Goal: Task Accomplishment & Management: Manage account settings

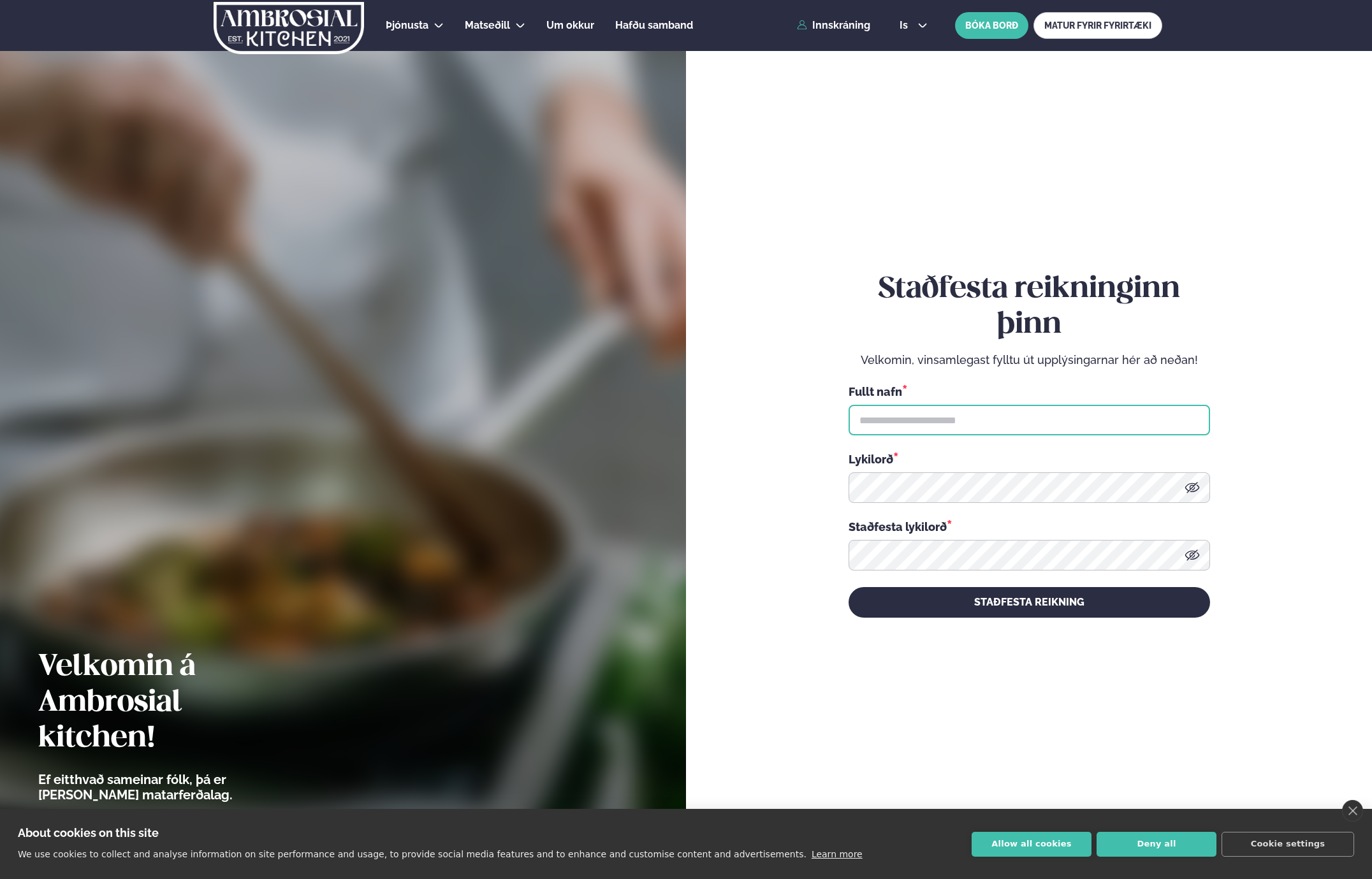
click at [999, 426] on input "text" at bounding box center [1029, 419] width 362 height 31
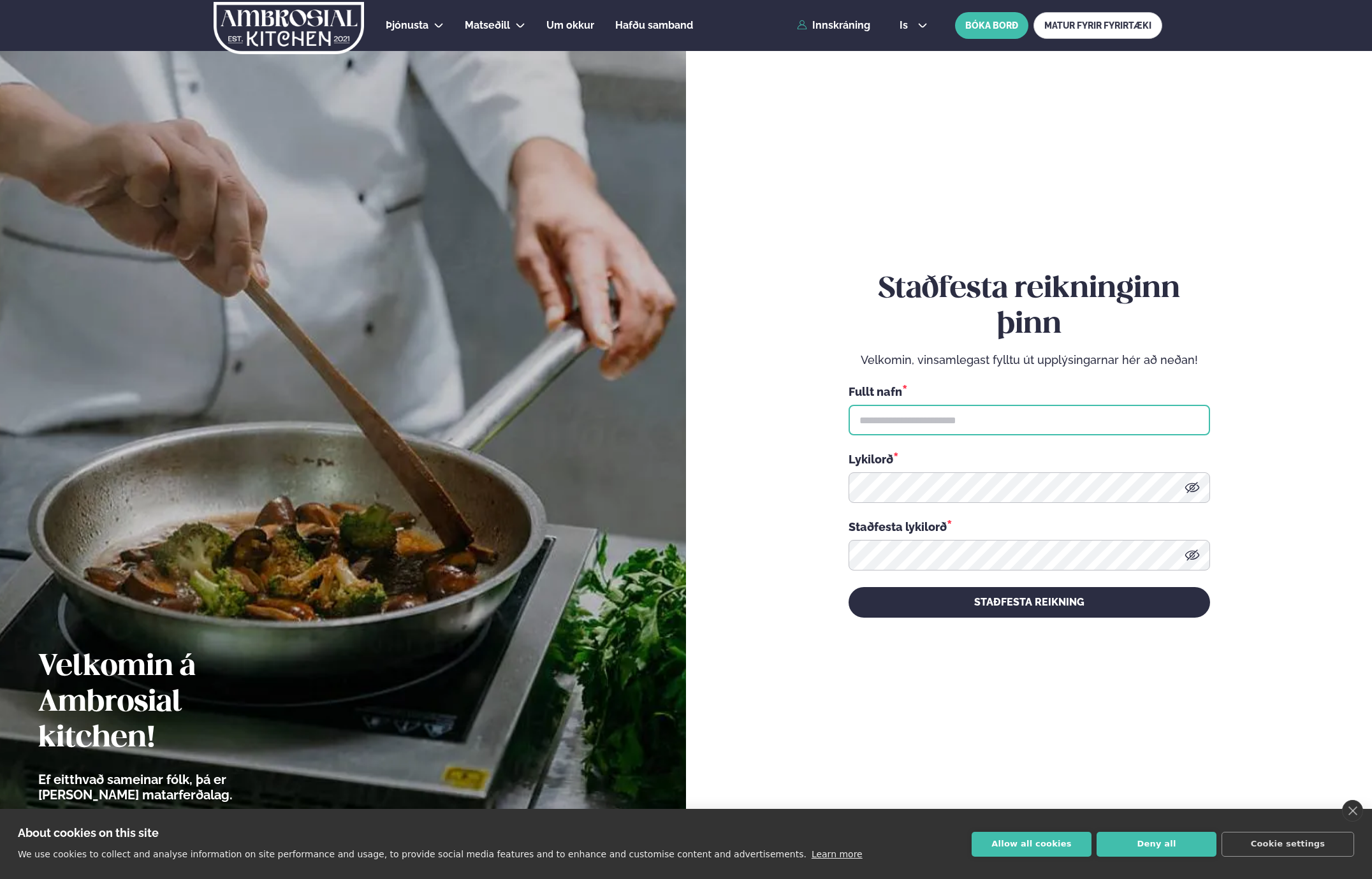
type input "*"
type input "**********"
click at [1195, 489] on icon at bounding box center [1192, 487] width 15 height 15
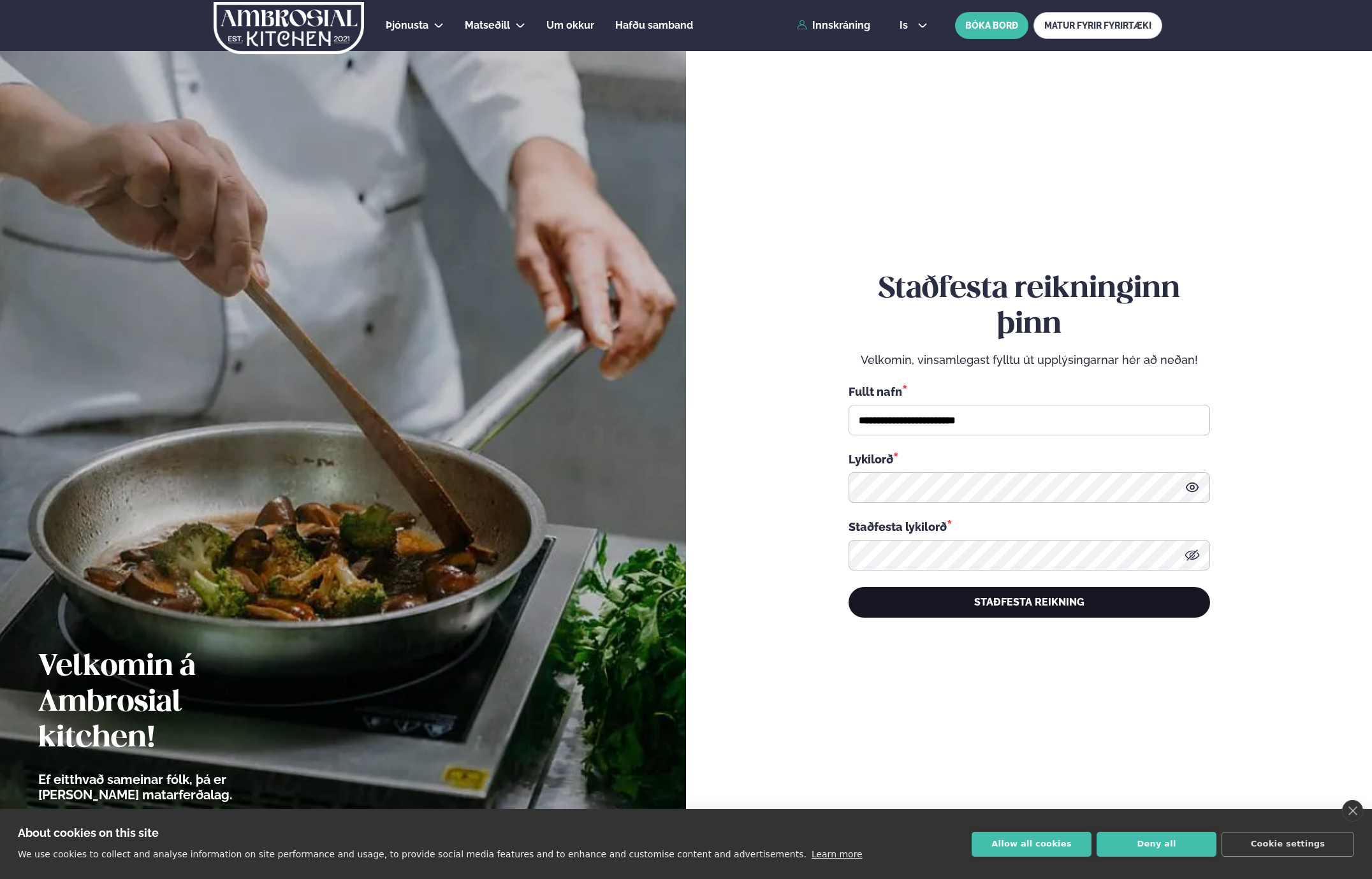
click at [1023, 604] on button "STAÐFESTA REIKNING" at bounding box center [1029, 602] width 362 height 31
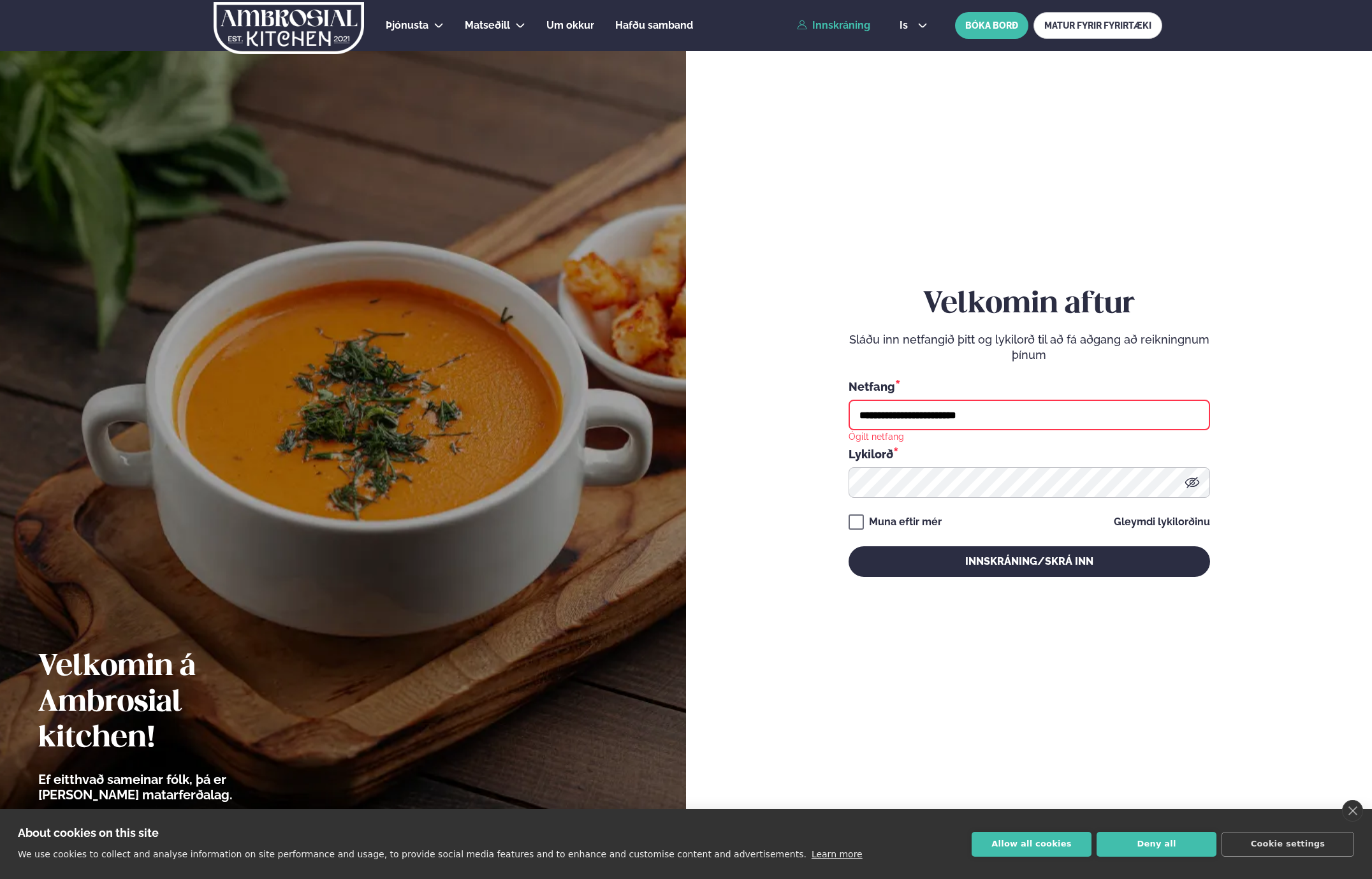
click at [917, 421] on input "**********" at bounding box center [1029, 414] width 362 height 31
type input "**********"
click at [1010, 339] on p "Sláðu inn netfangið þitt og lykilorð til að fá aðgang að reikningnum þínum" at bounding box center [1029, 347] width 362 height 31
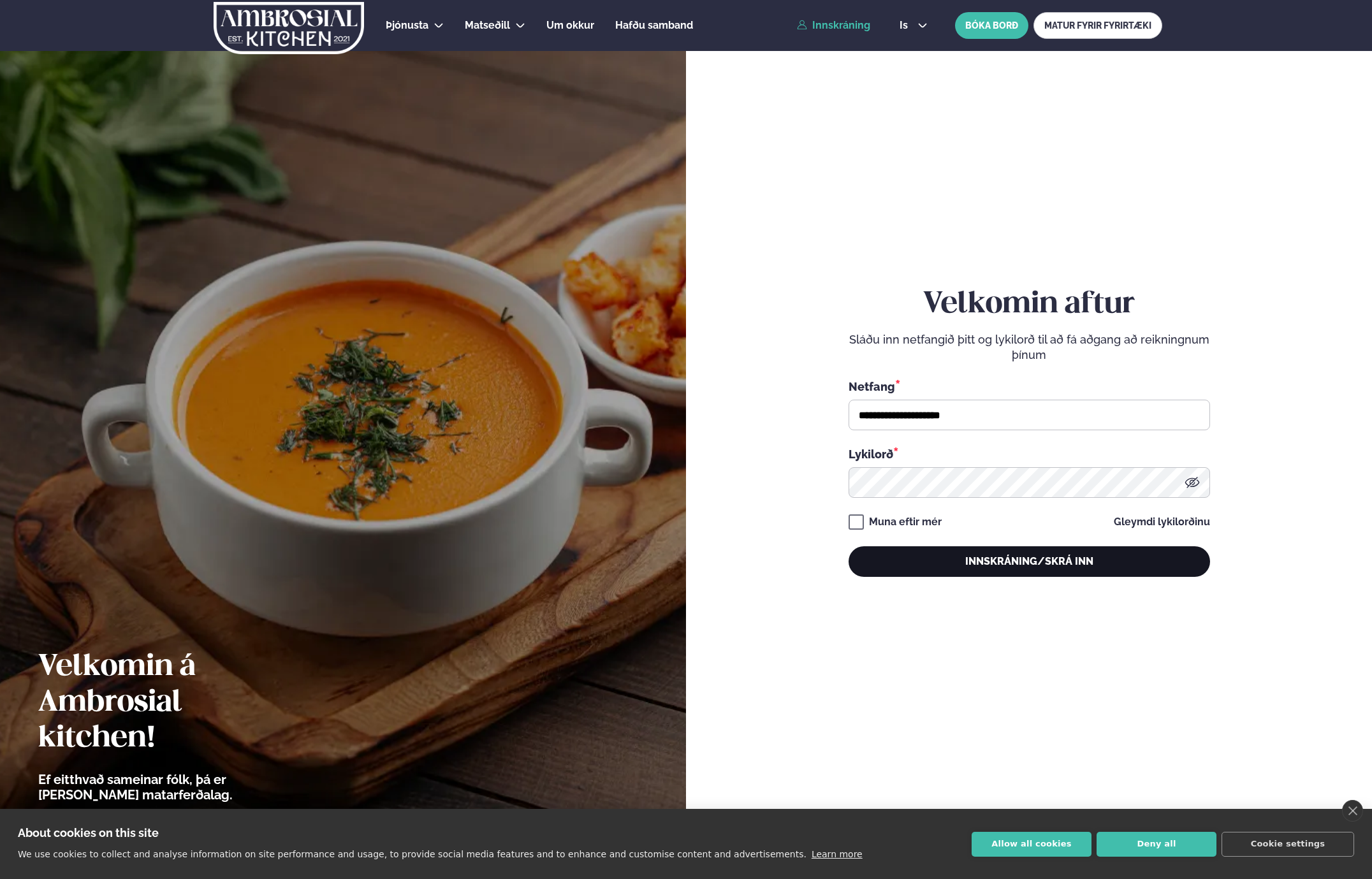
click at [1013, 562] on button "Innskráning/Skrá inn" at bounding box center [1029, 561] width 362 height 31
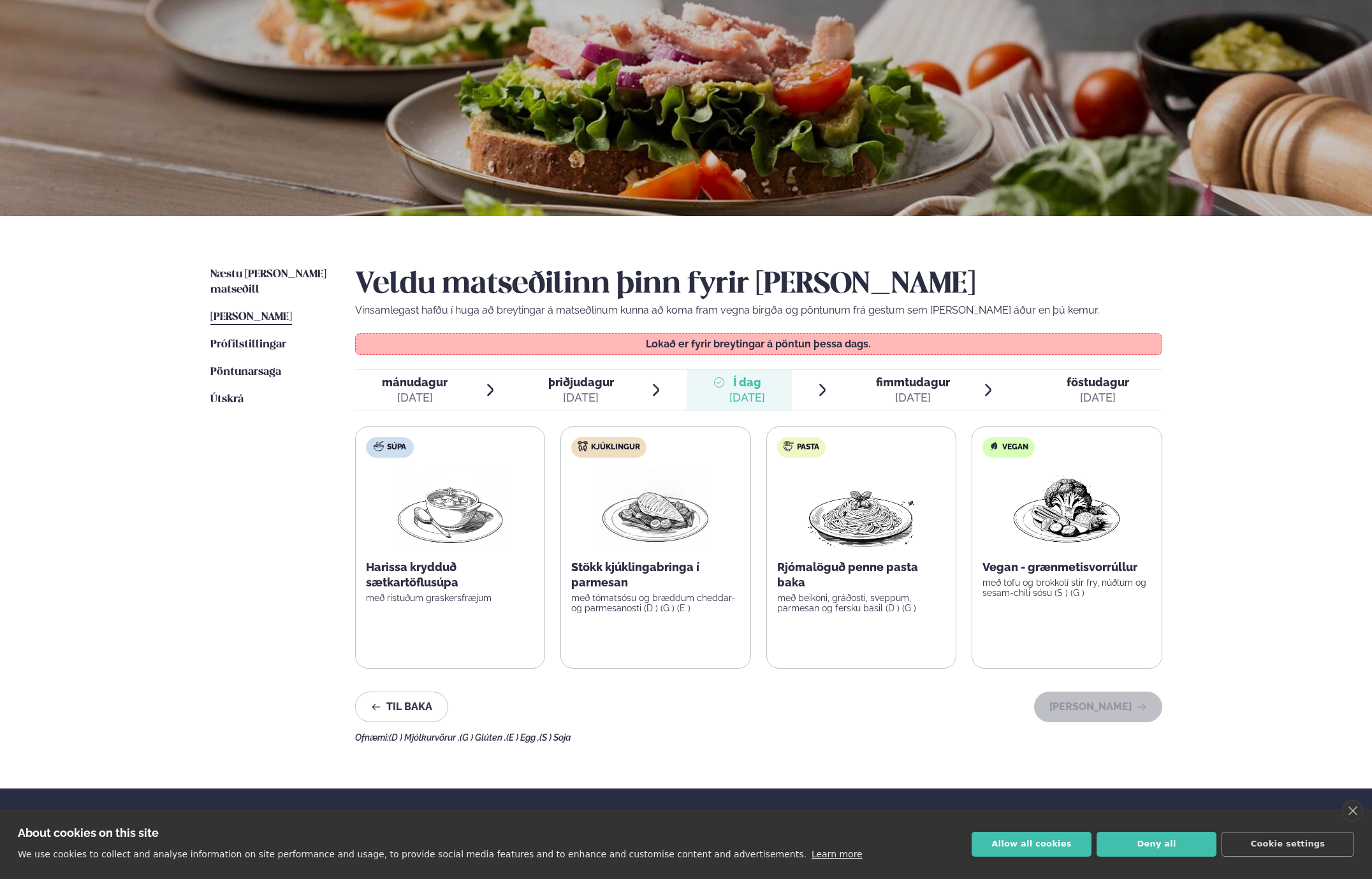
scroll to position [46, 0]
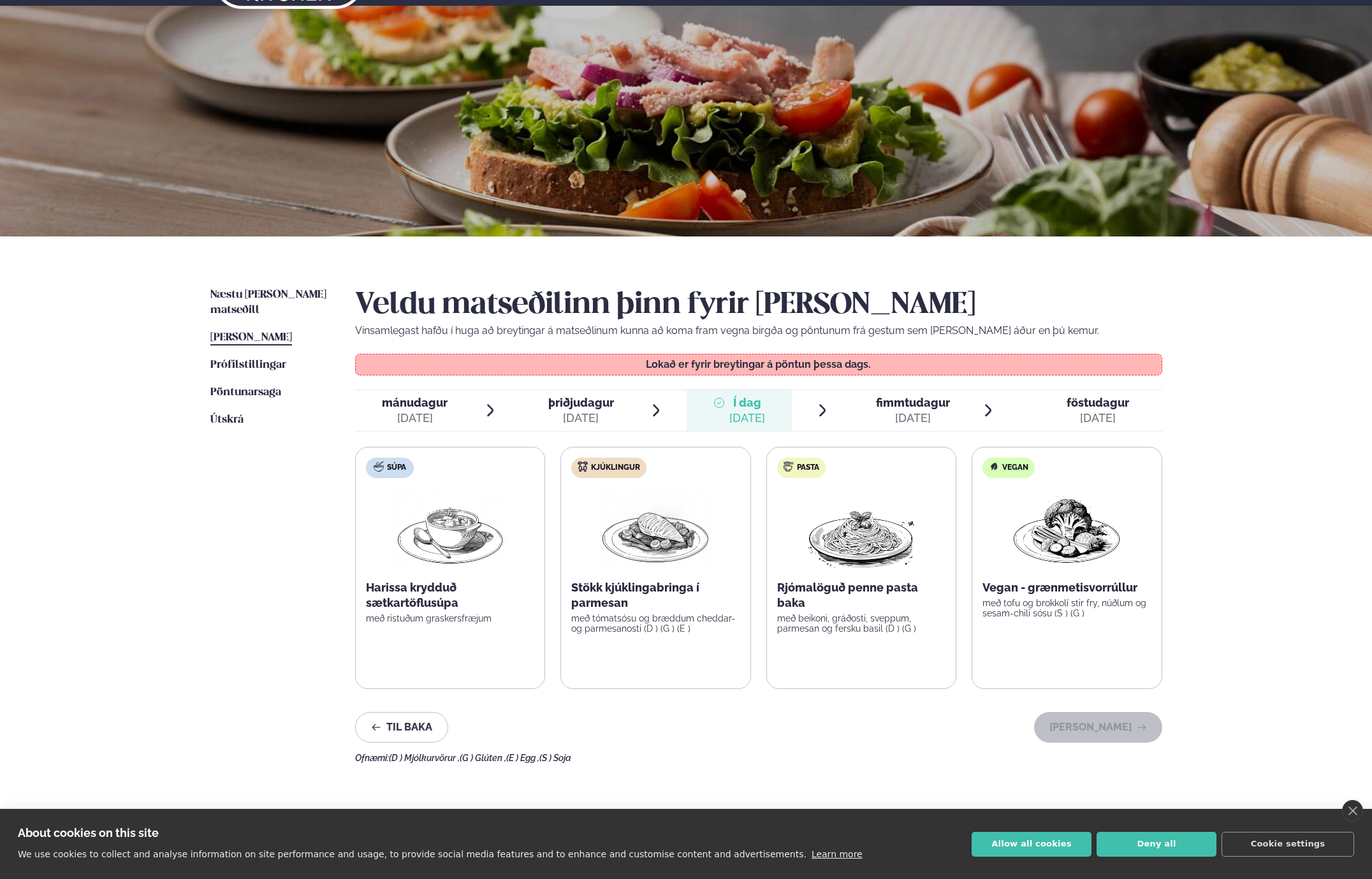
click at [895, 410] on div "[DATE]" at bounding box center [913, 417] width 74 height 15
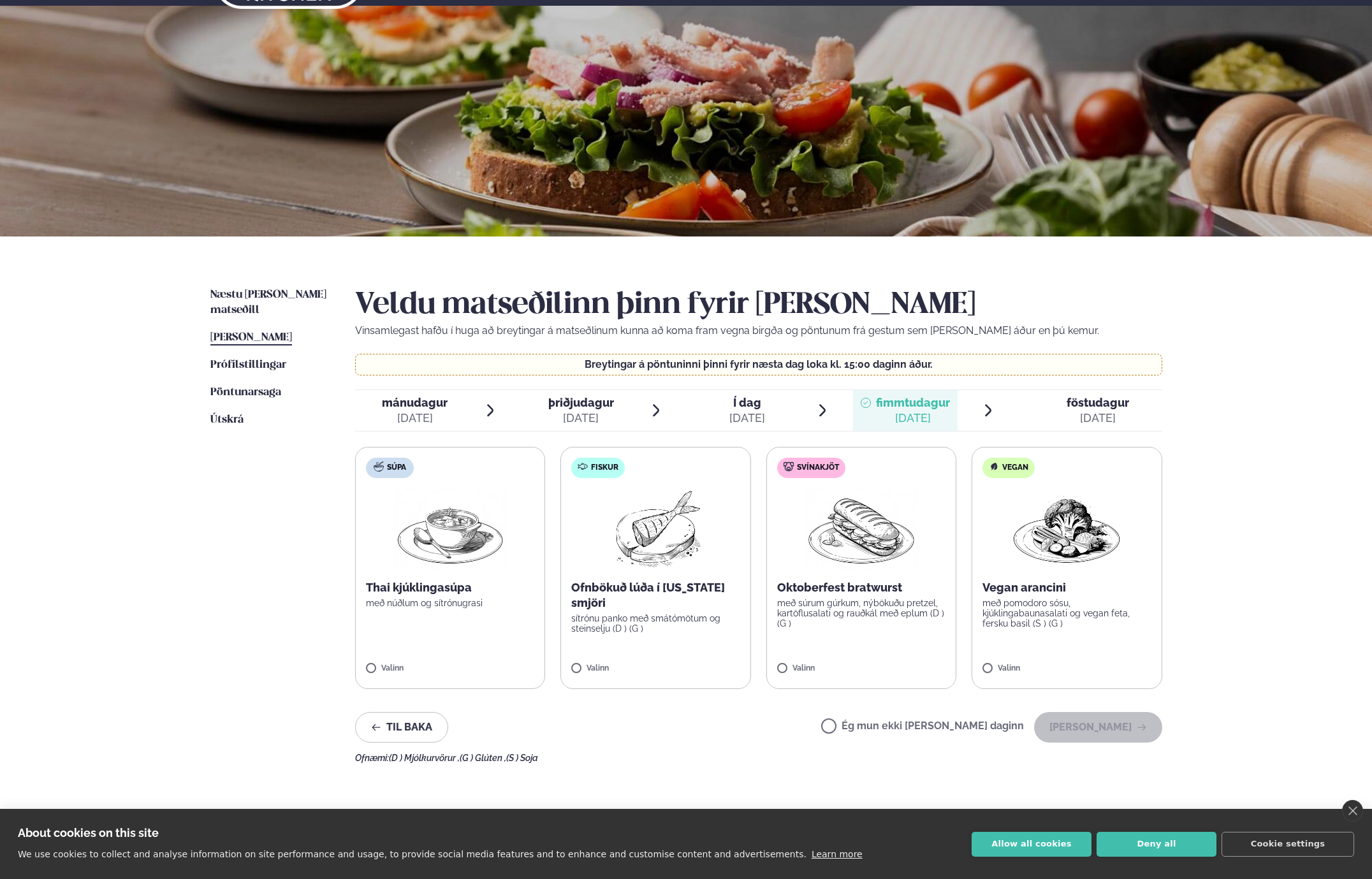
click at [1076, 410] on div "föstudagur fös." at bounding box center [1097, 402] width 62 height 15
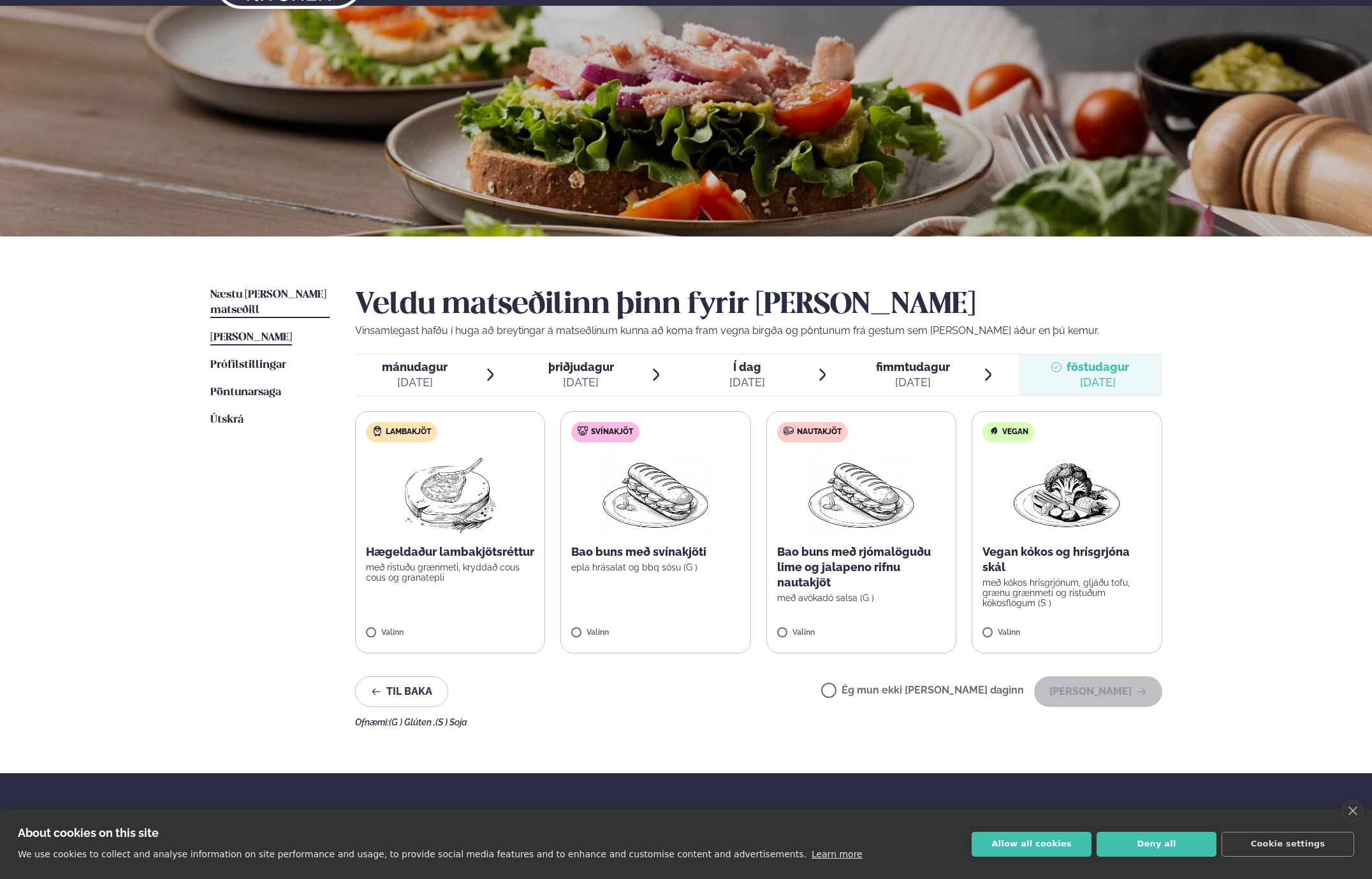
click at [276, 295] on span "Næstu [PERSON_NAME] matseðill" at bounding box center [268, 302] width 116 height 26
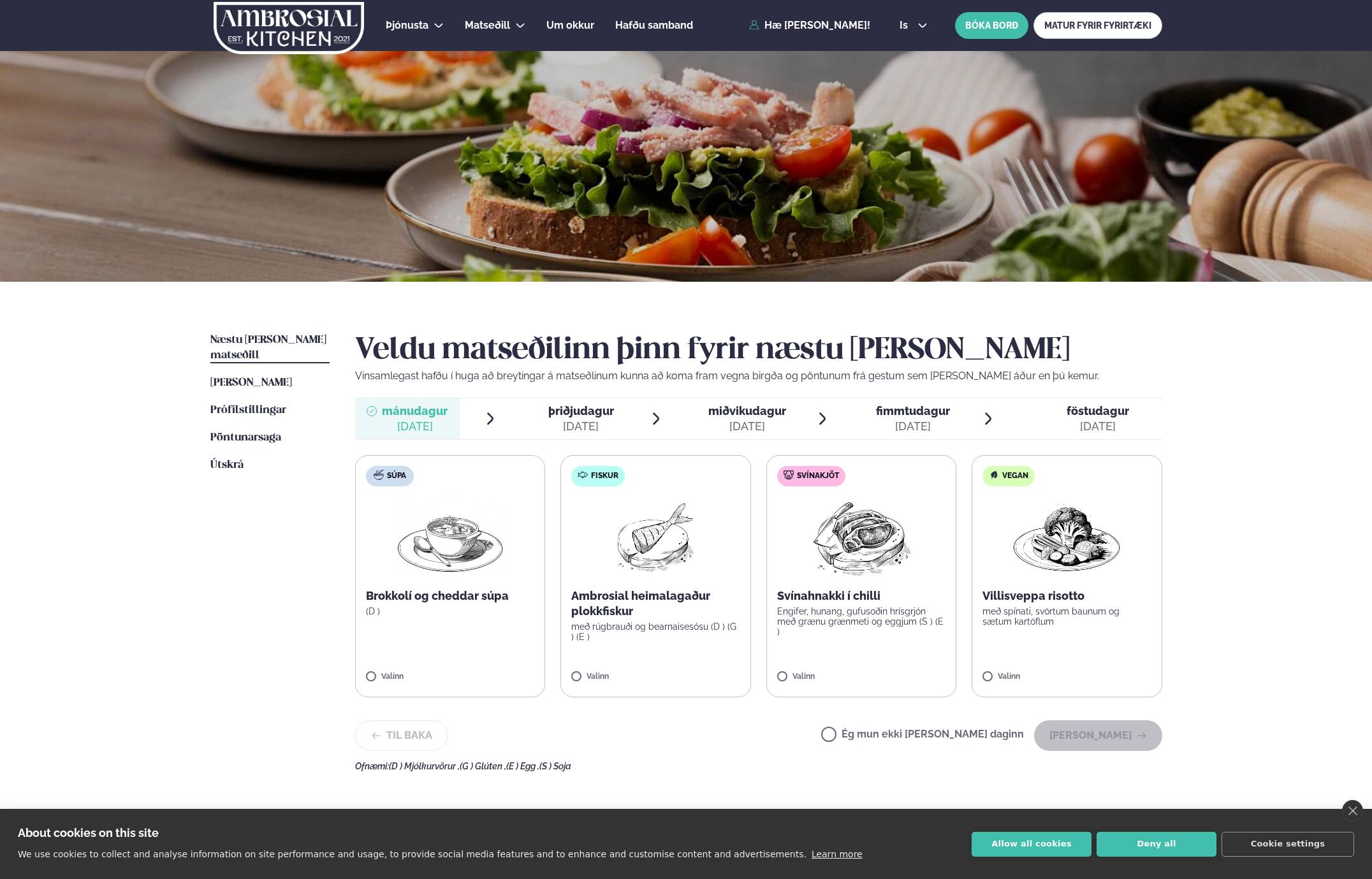
click at [567, 424] on div "[DATE]" at bounding box center [581, 426] width 65 height 15
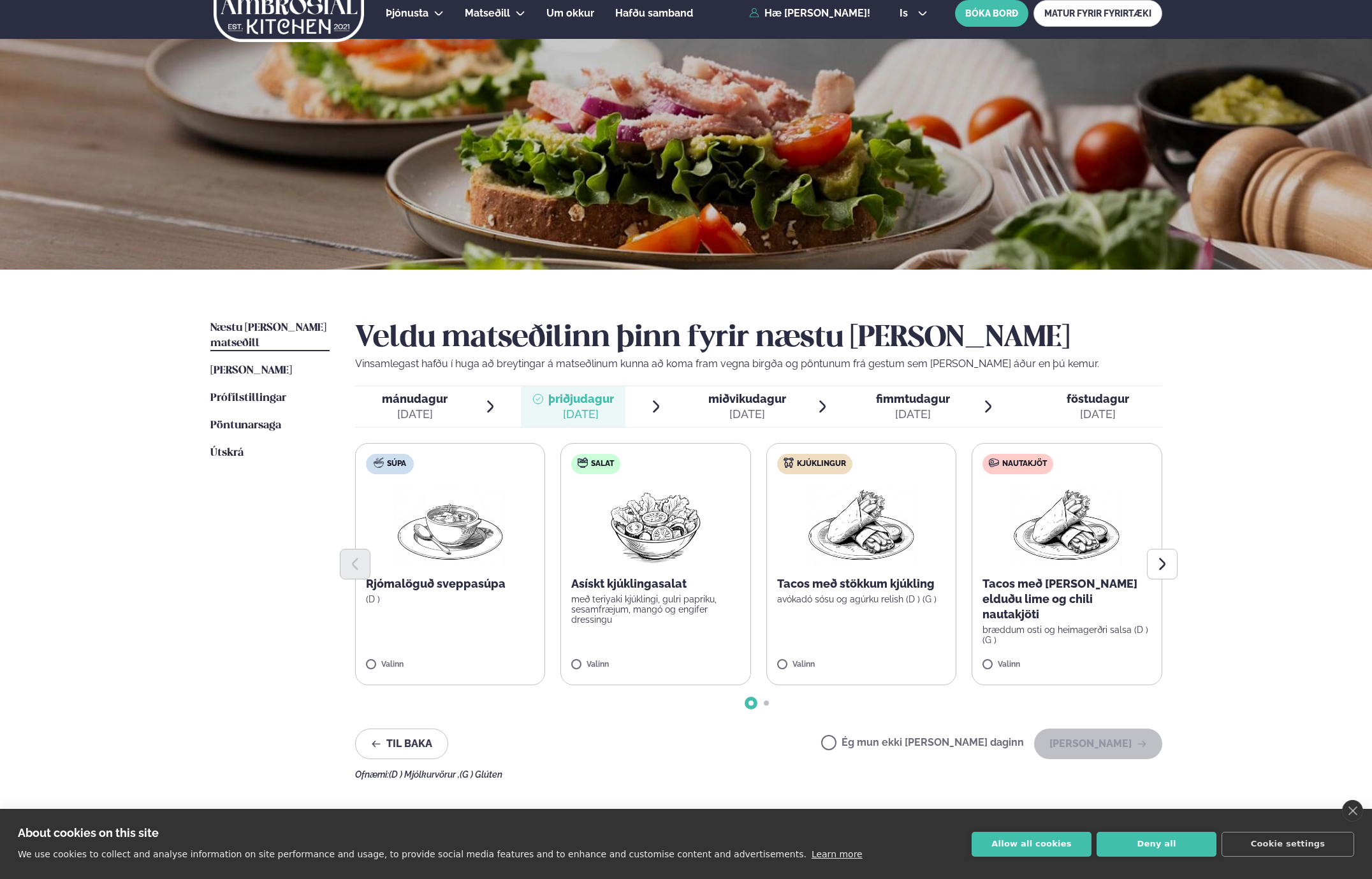
scroll to position [11, 0]
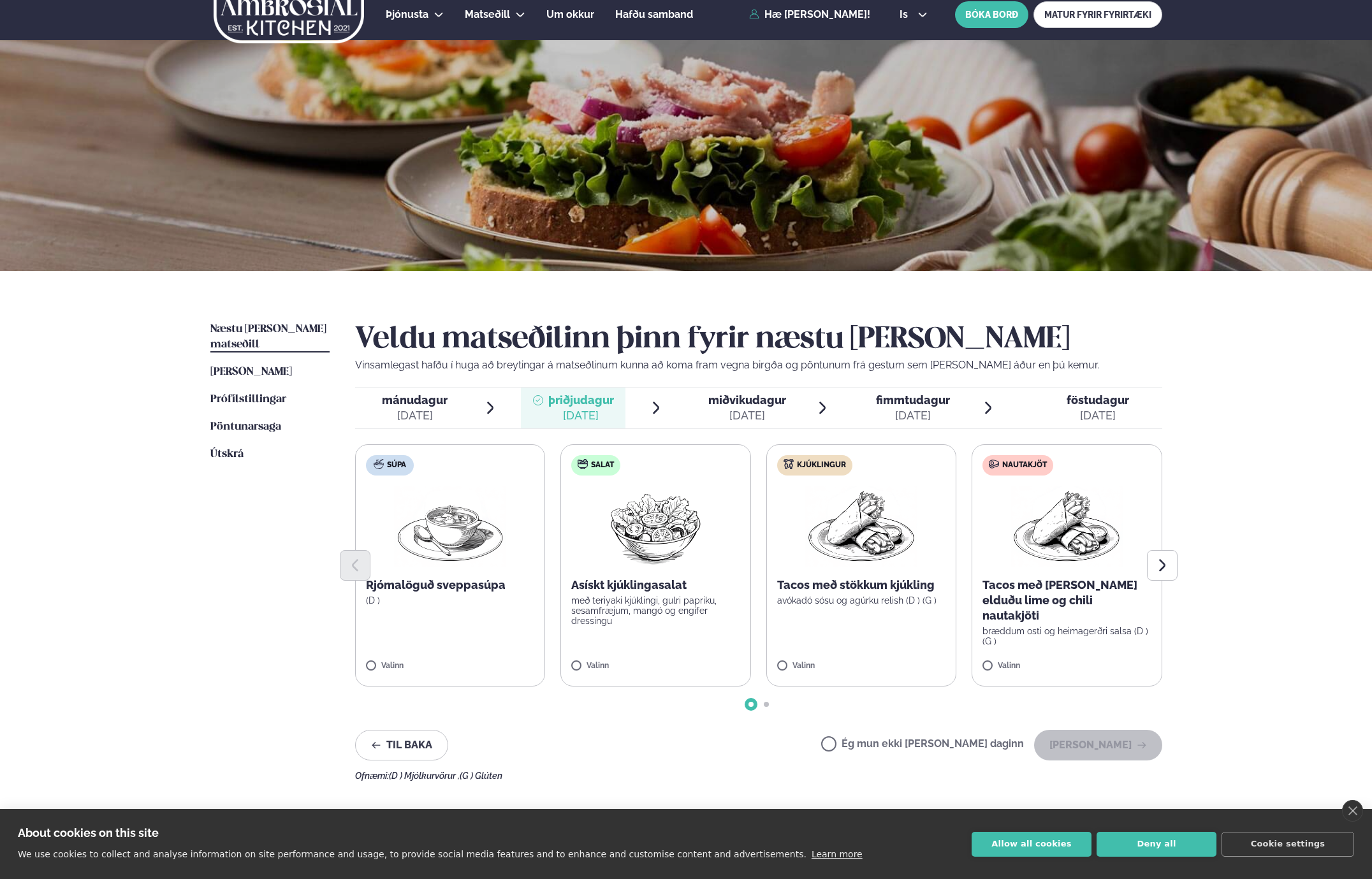
click at [743, 402] on span "miðvikudagur" at bounding box center [747, 400] width 77 height 14
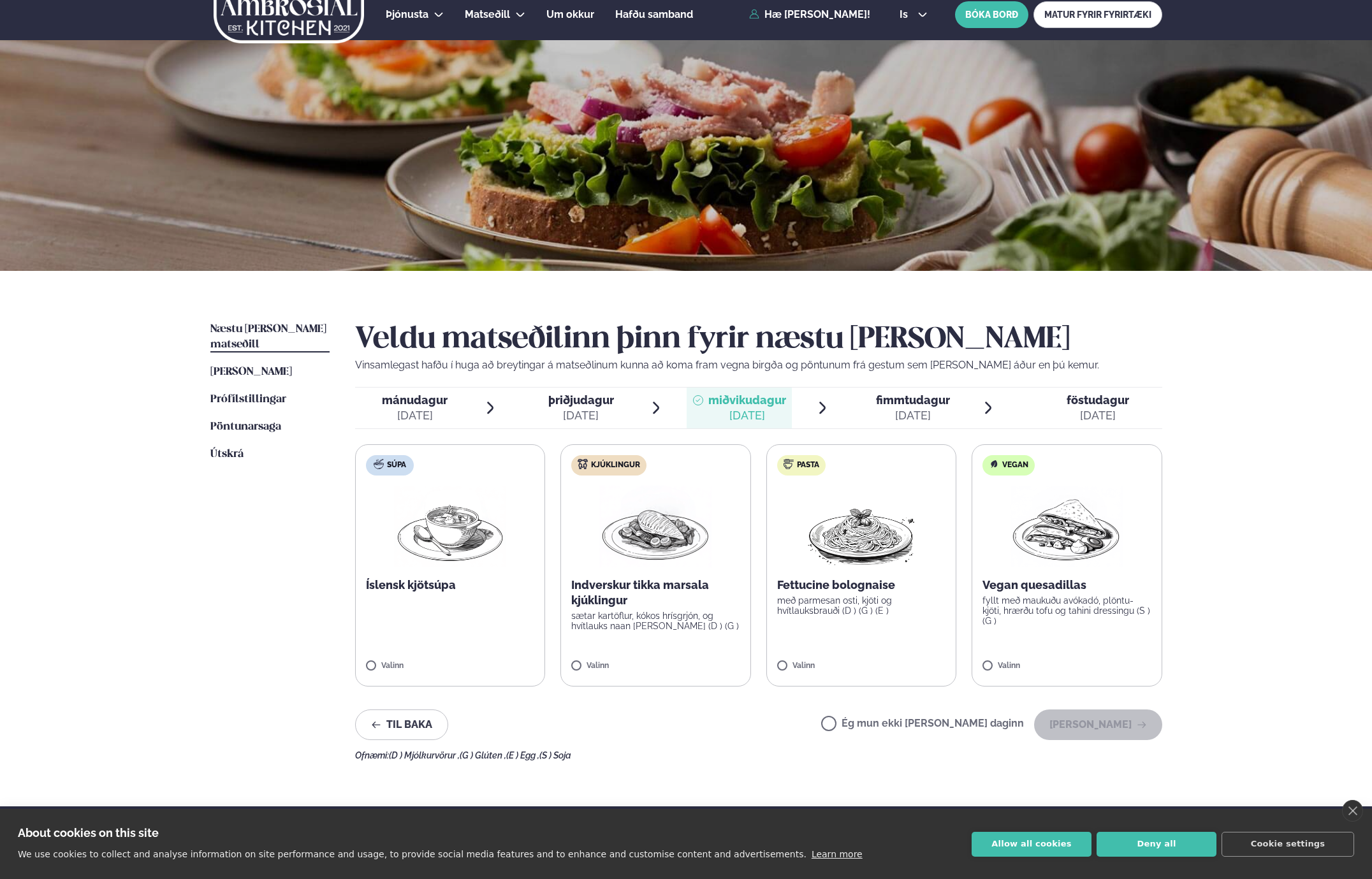
click at [912, 395] on span "fimmtudagur" at bounding box center [913, 400] width 74 height 14
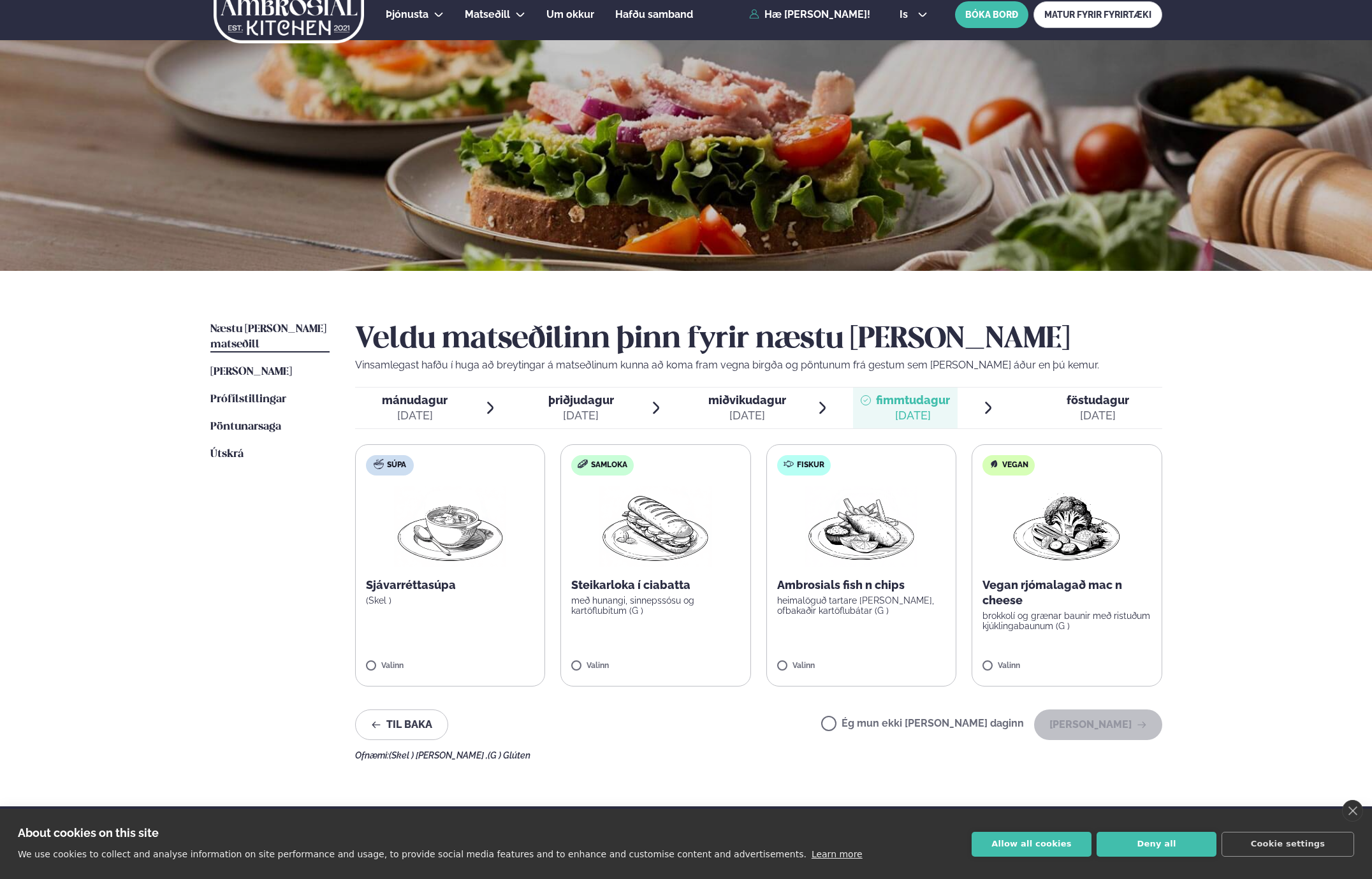
click at [1086, 408] on div "[DATE]" at bounding box center [1097, 415] width 62 height 15
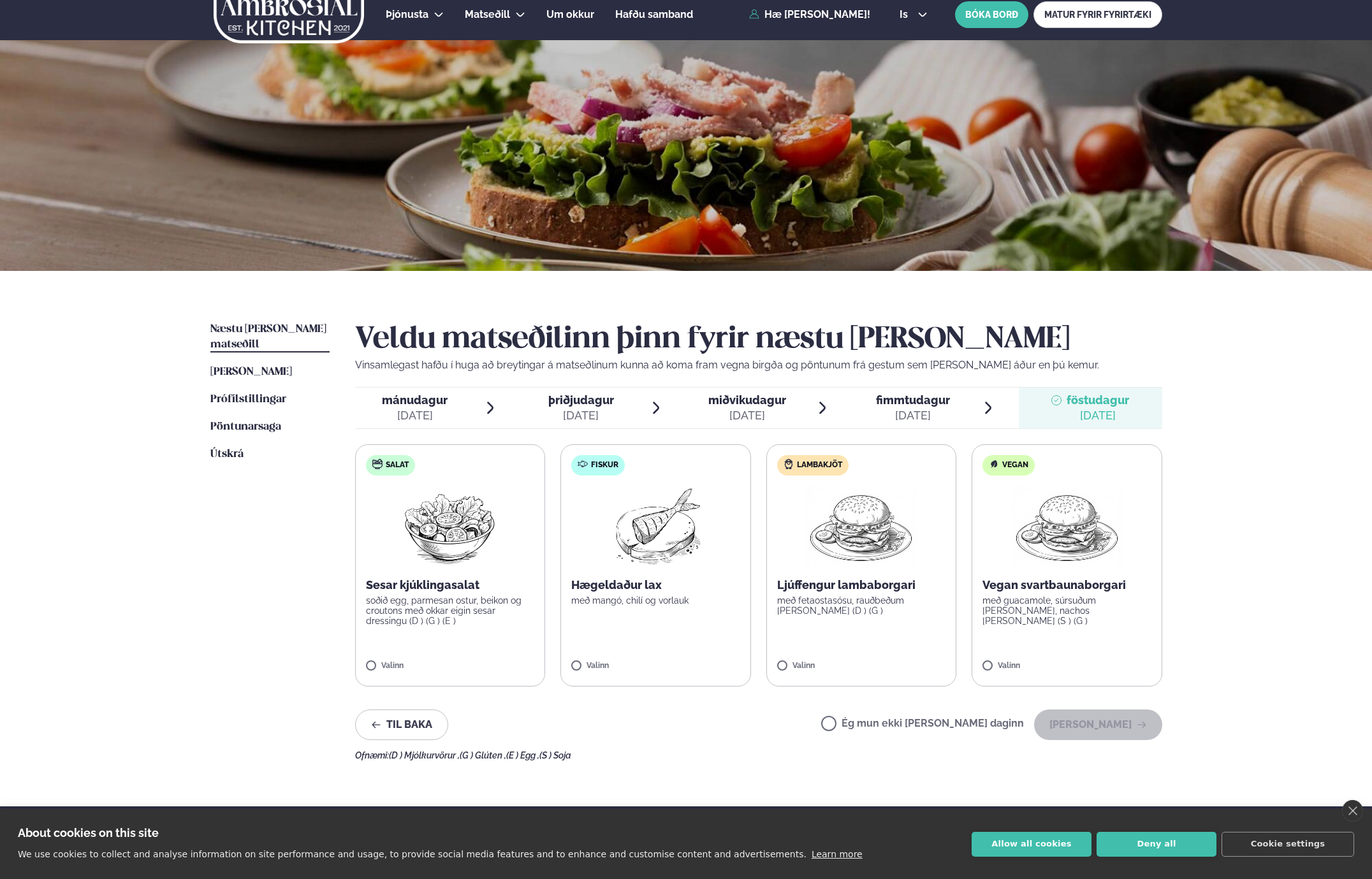
click at [928, 402] on span "fimmtudagur" at bounding box center [913, 400] width 74 height 14
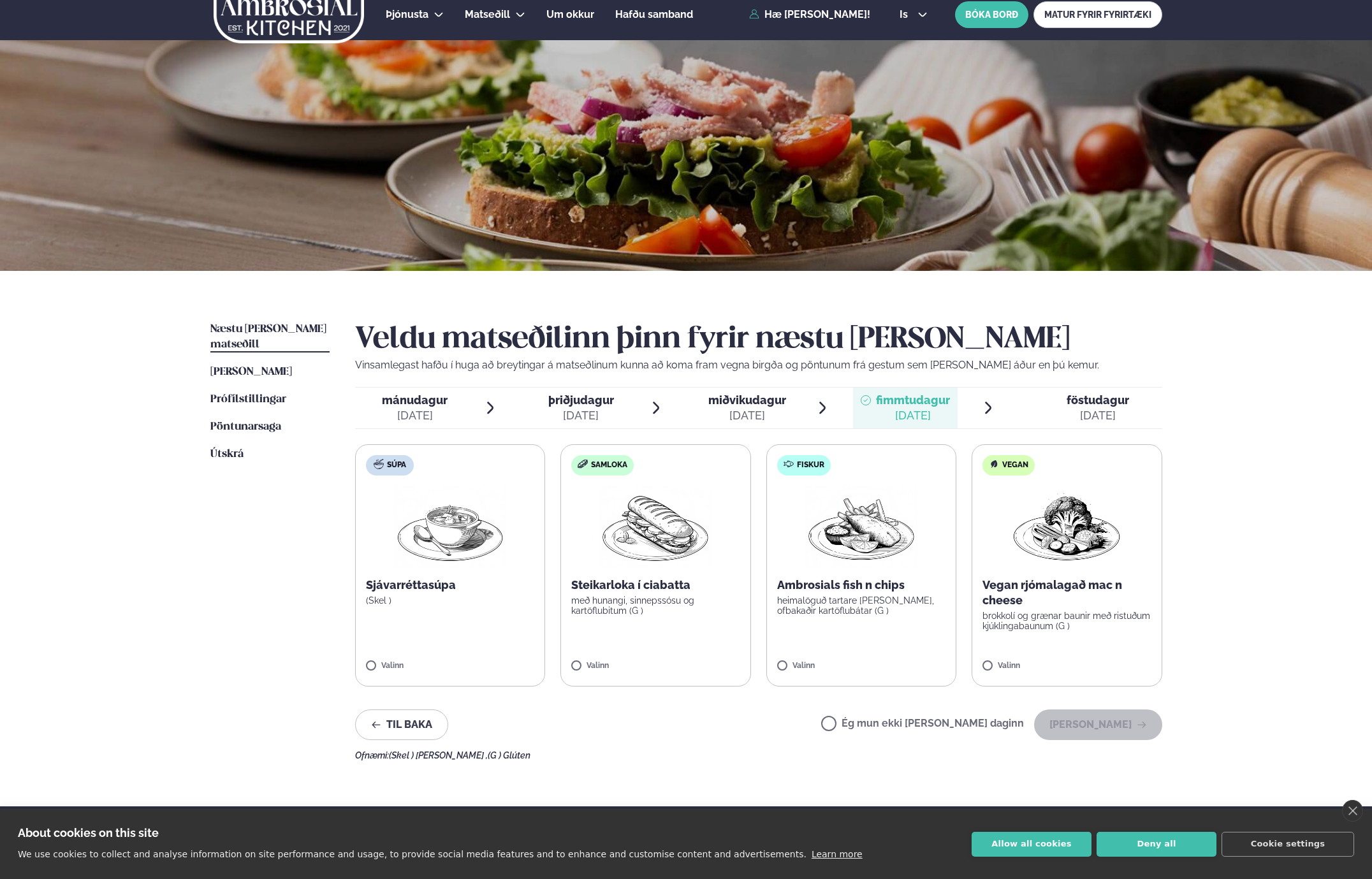
click at [1079, 397] on span "föstudagur" at bounding box center [1097, 400] width 62 height 14
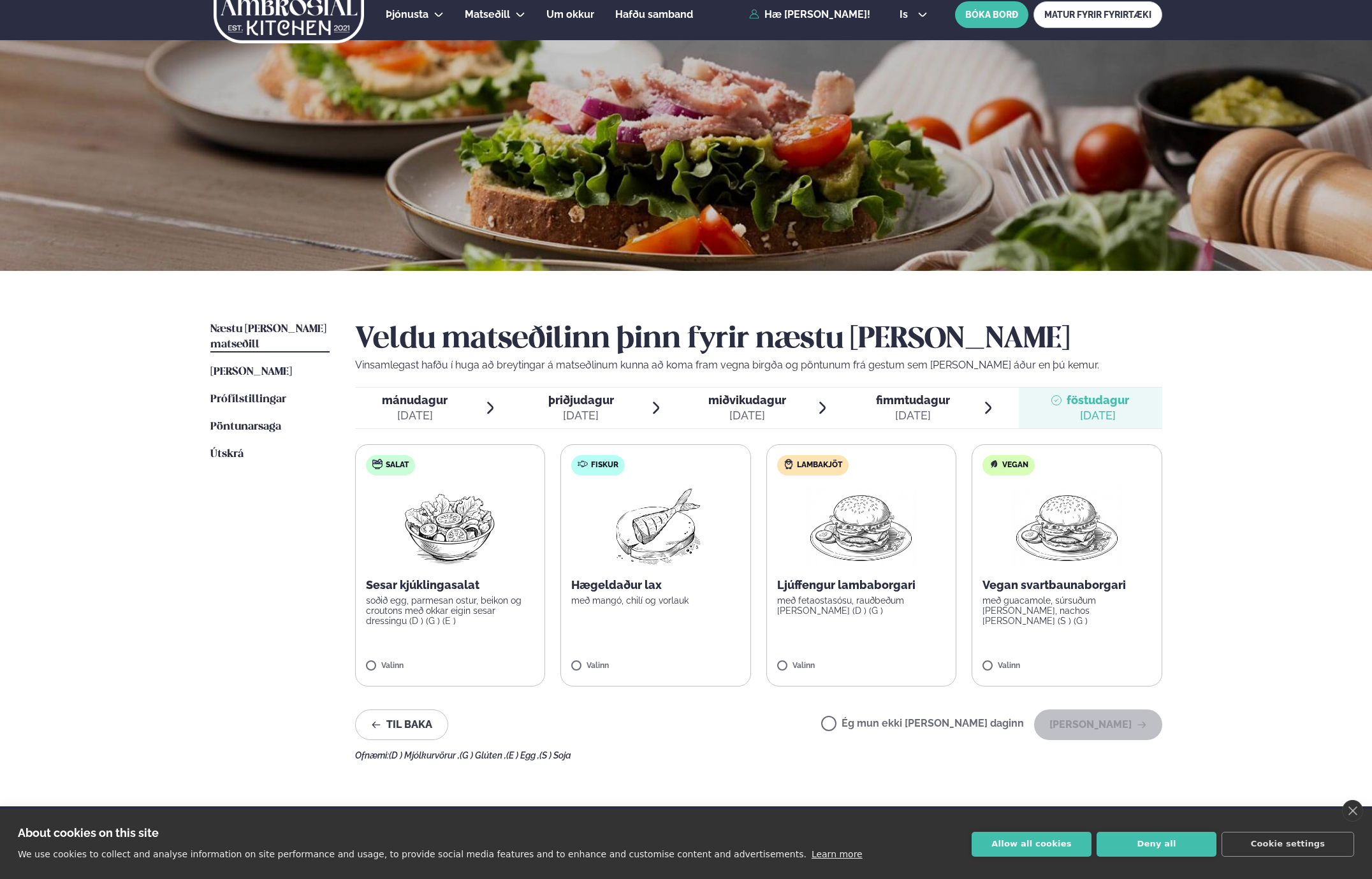
scroll to position [0, 0]
